Goal: Complete application form

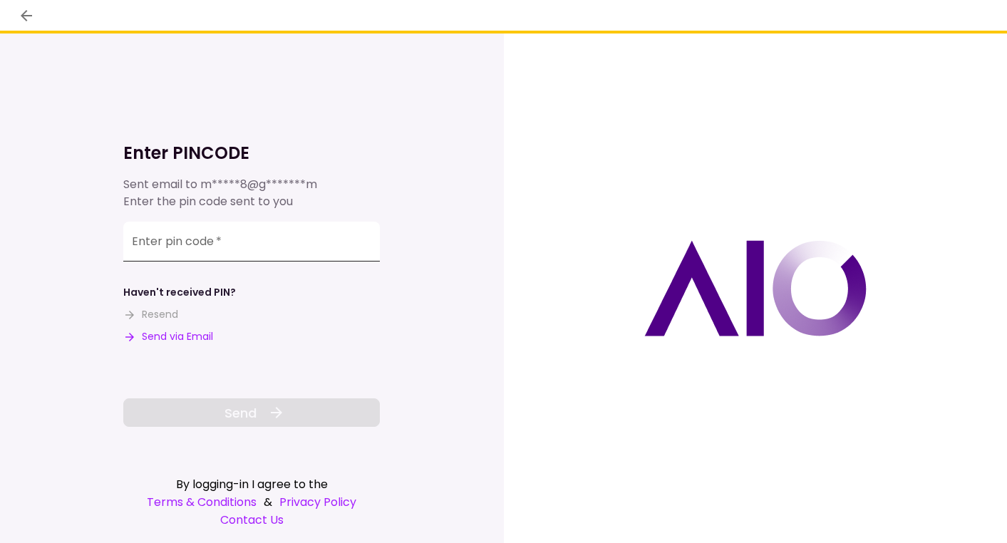
click at [220, 250] on input "Enter pin code   *" at bounding box center [251, 242] width 257 height 40
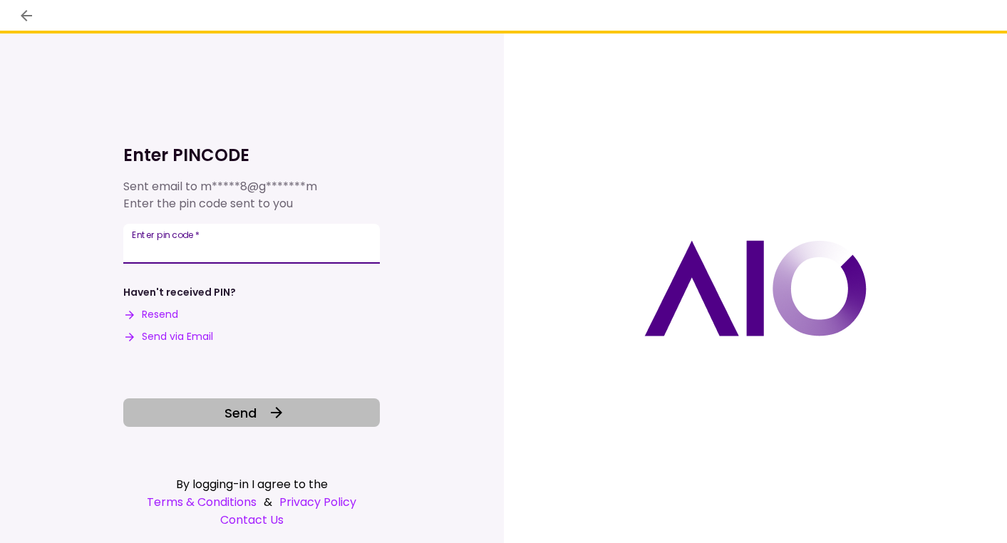
type input "******"
click at [314, 408] on button "Send" at bounding box center [251, 412] width 257 height 29
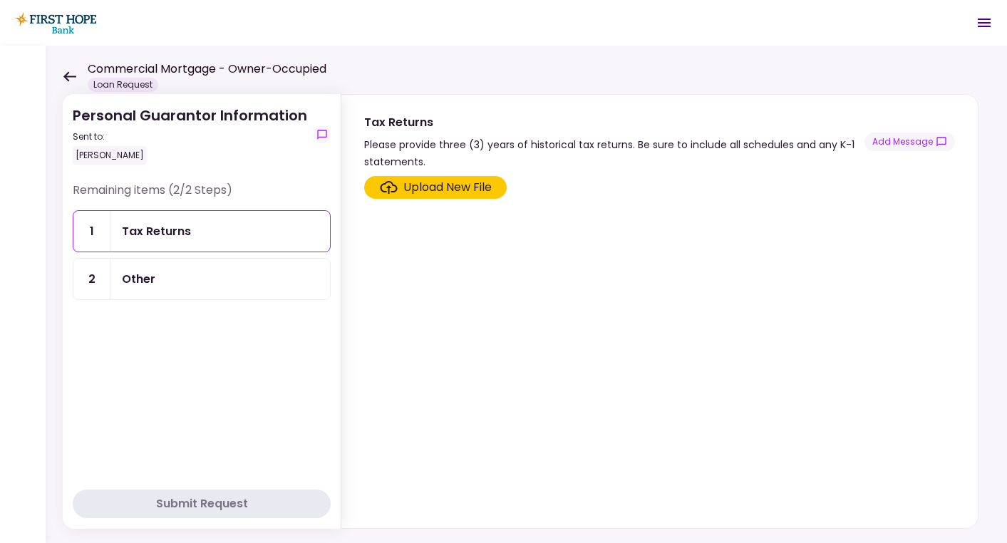
click at [269, 273] on div "Other" at bounding box center [220, 279] width 197 height 18
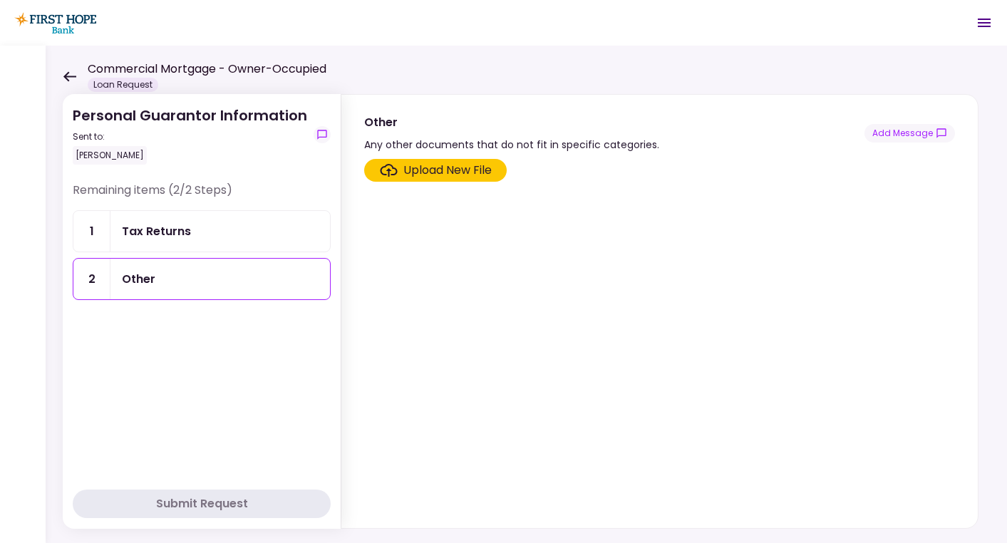
click at [272, 244] on div "Tax Returns" at bounding box center [219, 231] width 219 height 41
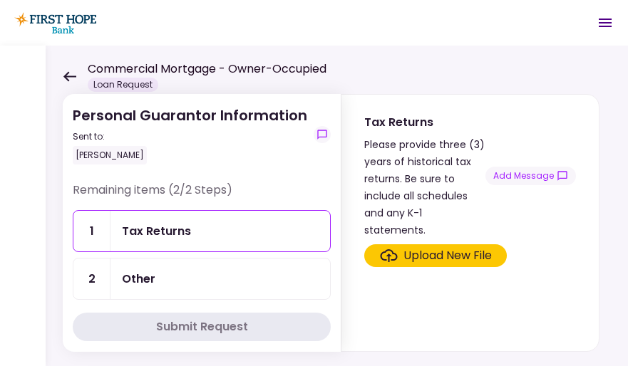
click at [221, 279] on div "Other" at bounding box center [220, 279] width 197 height 18
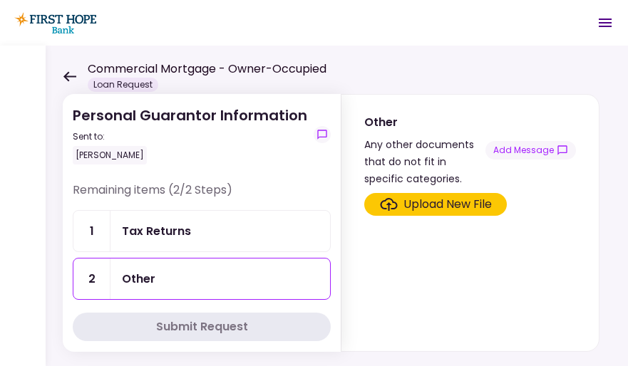
click at [412, 205] on div "Upload New File" at bounding box center [447, 204] width 88 height 17
click at [0, 0] on input "Upload New File" at bounding box center [0, 0] width 0 height 0
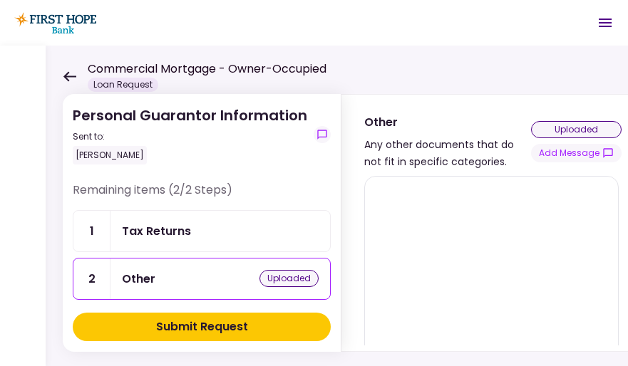
click at [192, 226] on div "Tax Returns" at bounding box center [220, 231] width 197 height 18
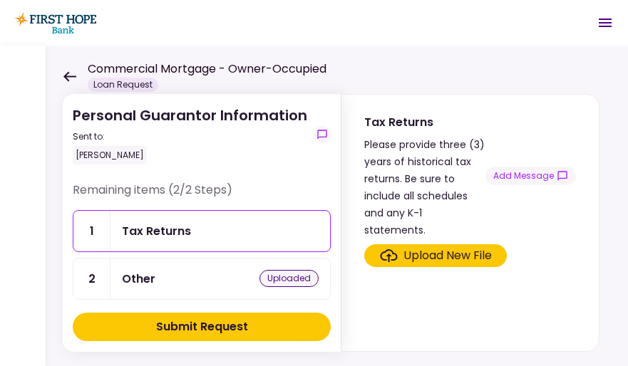
click at [412, 247] on div "Upload New File" at bounding box center [447, 255] width 88 height 17
click at [0, 0] on input "Upload New File" at bounding box center [0, 0] width 0 height 0
click at [447, 247] on div "Upload New File" at bounding box center [447, 255] width 88 height 17
click at [0, 0] on input "Upload New File" at bounding box center [0, 0] width 0 height 0
click at [206, 329] on div "Submit Request" at bounding box center [202, 327] width 92 height 17
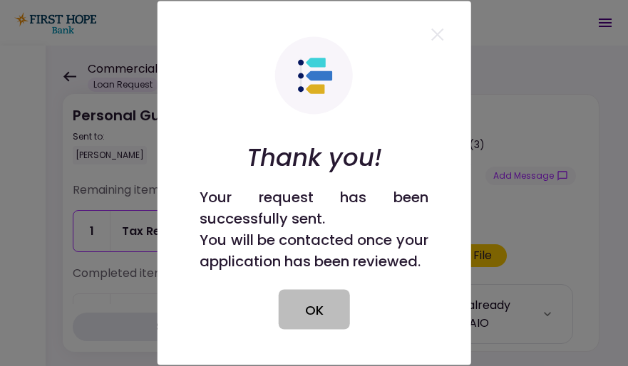
click at [321, 328] on button "OK" at bounding box center [314, 310] width 71 height 40
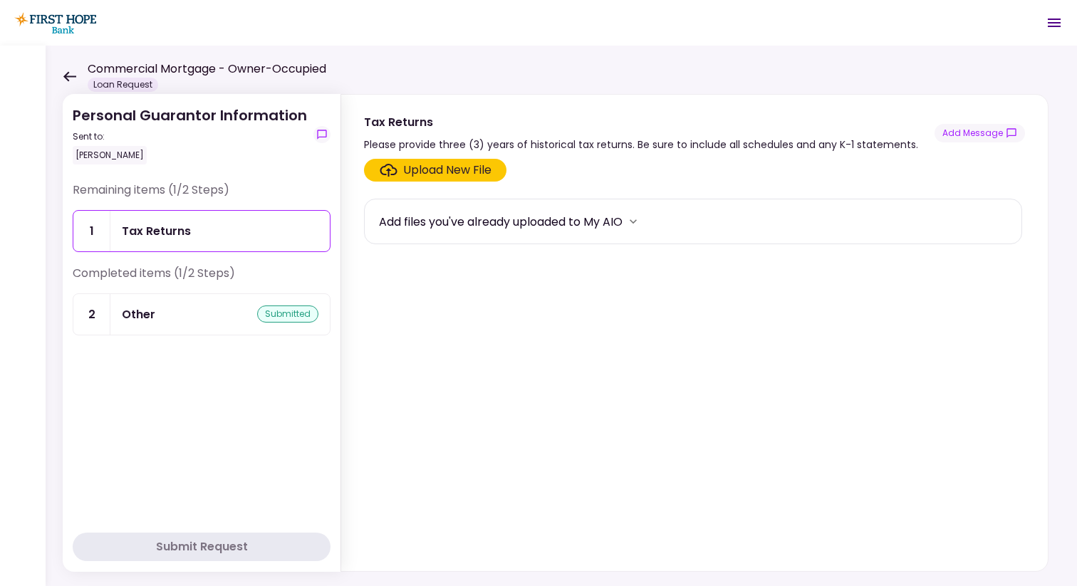
click at [273, 227] on div "Tax Returns" at bounding box center [220, 231] width 197 height 18
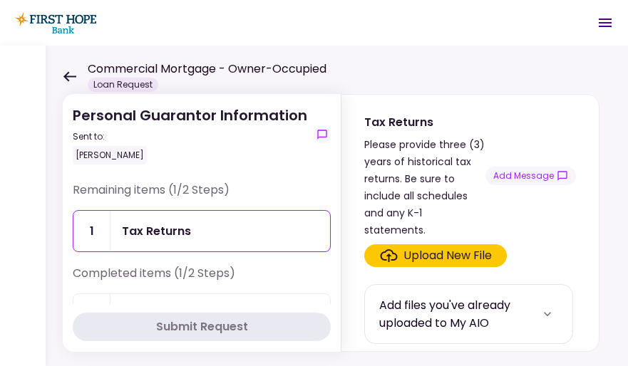
click at [216, 227] on div "Tax Returns" at bounding box center [220, 231] width 197 height 18
click at [400, 247] on div "Upload New File" at bounding box center [436, 255] width 112 height 17
click at [0, 0] on input "Upload New File" at bounding box center [0, 0] width 0 height 0
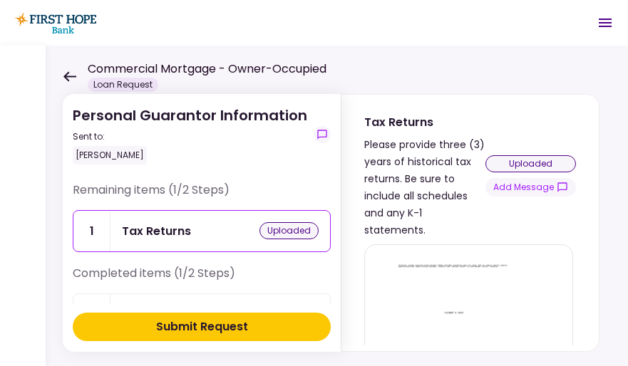
click at [228, 327] on div "Submit Request" at bounding box center [202, 327] width 92 height 17
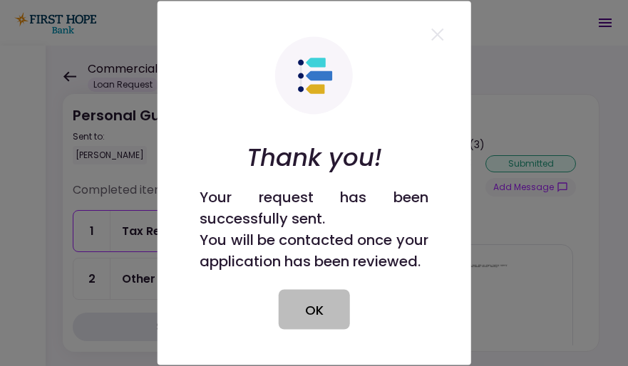
click at [314, 318] on button "OK" at bounding box center [314, 310] width 71 height 40
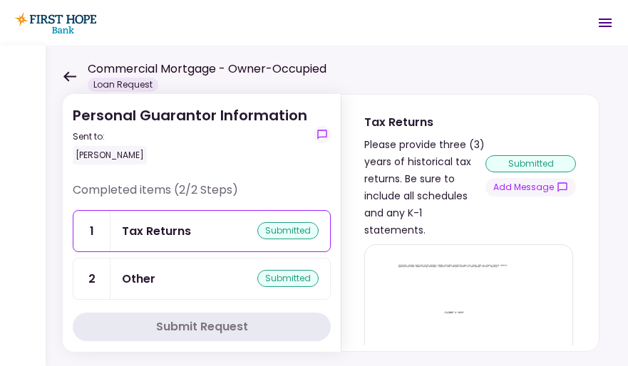
click at [224, 235] on div "Tax Returns submitted" at bounding box center [220, 231] width 197 height 18
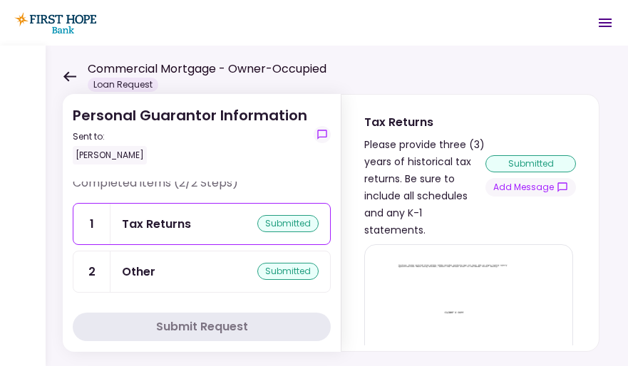
click at [173, 326] on div "Submit Request" at bounding box center [202, 327] width 92 height 17
click at [73, 76] on icon at bounding box center [69, 76] width 13 height 10
